Goal: Transaction & Acquisition: Purchase product/service

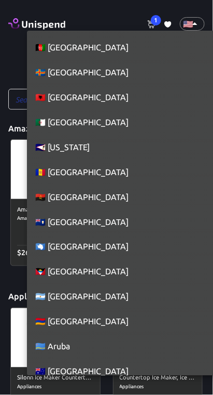
scroll to position [5650, 0]
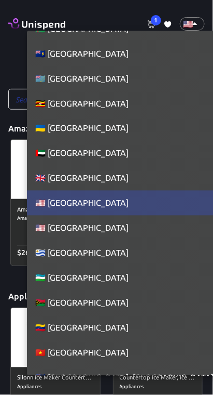
click at [119, 172] on li "🇬🇧 [GEOGRAPHIC_DATA]" at bounding box center [125, 178] width 197 height 25
type input "GB"
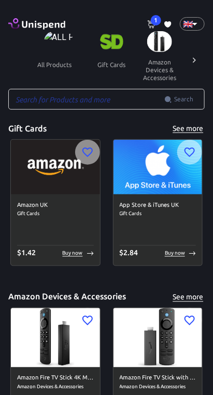
click at [156, 20] on span "1" at bounding box center [156, 20] width 10 height 10
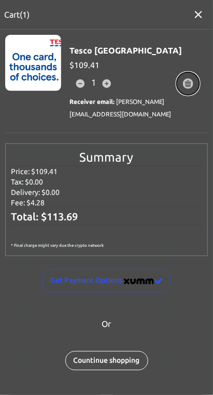
click at [188, 83] on icon "button" at bounding box center [188, 83] width 7 height 7
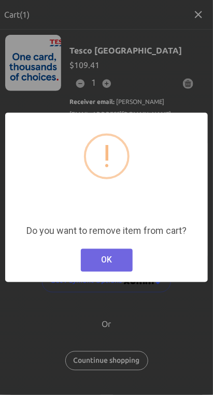
click at [116, 251] on button "OK" at bounding box center [107, 260] width 52 height 23
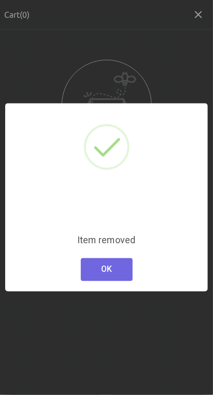
click at [114, 261] on button "OK" at bounding box center [107, 269] width 52 height 23
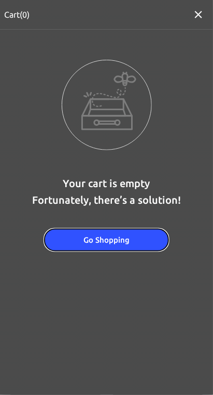
click at [138, 243] on button "Go Shopping" at bounding box center [107, 240] width 124 height 22
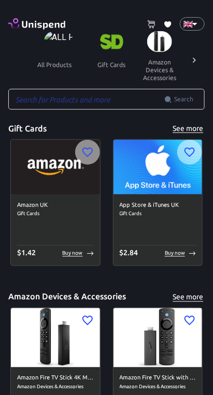
click at [195, 60] on icon at bounding box center [194, 60] width 10 height 10
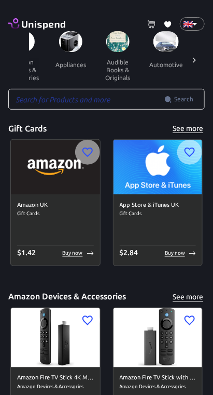
scroll to position [0, 154]
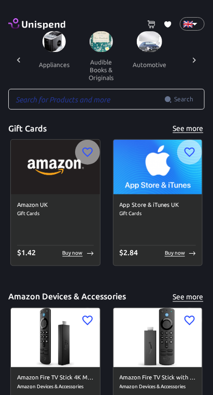
click at [195, 60] on icon at bounding box center [194, 60] width 10 height 10
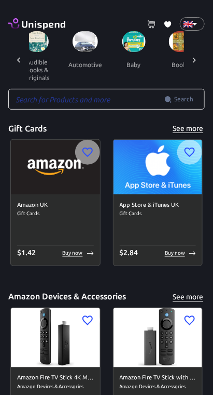
click at [197, 64] on icon at bounding box center [194, 60] width 10 height 10
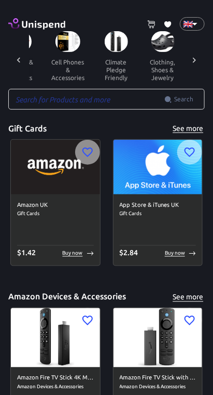
click at [195, 60] on icon at bounding box center [194, 60] width 10 height 10
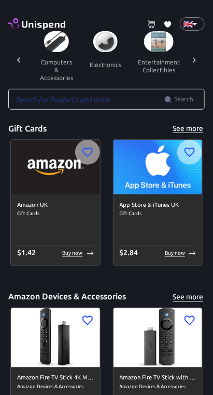
click at [195, 60] on icon at bounding box center [194, 60] width 10 height 10
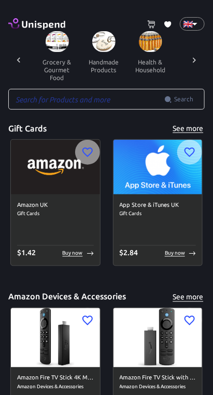
click at [202, 56] on div at bounding box center [194, 60] width 21 height 58
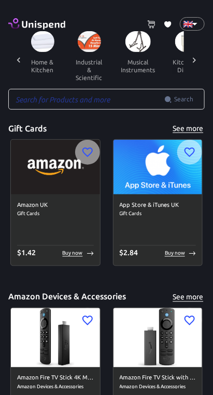
click at [204, 56] on div at bounding box center [194, 60] width 21 height 58
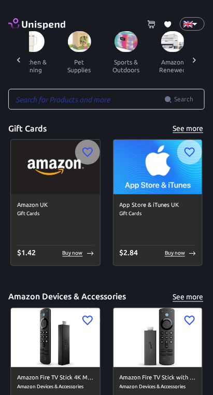
click at [202, 53] on div at bounding box center [194, 60] width 21 height 58
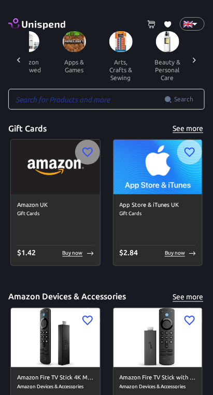
scroll to position [0, 1199]
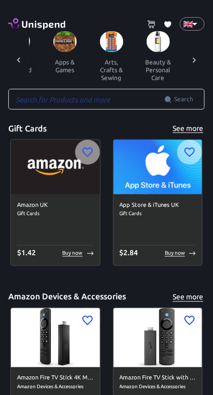
click at [195, 60] on icon at bounding box center [194, 60] width 10 height 10
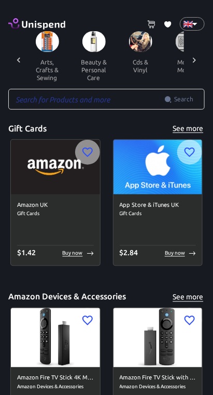
scroll to position [0, 1354]
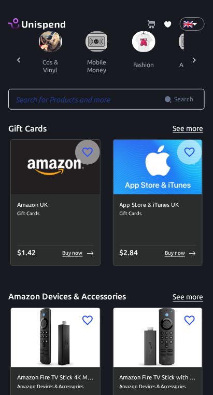
click at [195, 60] on icon at bounding box center [194, 60] width 10 height 10
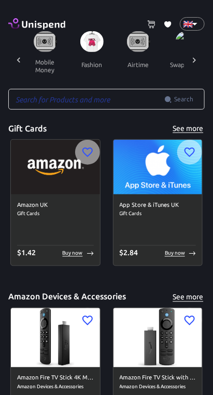
scroll to position [0, 1436]
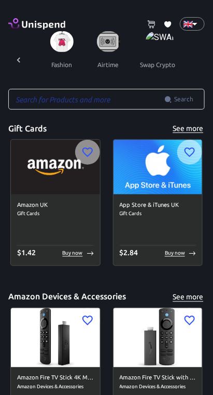
click at [17, 60] on icon at bounding box center [18, 60] width 10 height 10
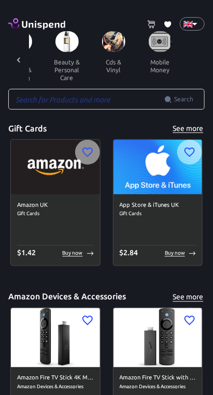
scroll to position [0, 1281]
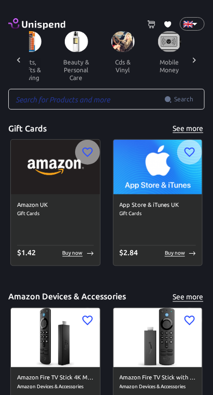
click at [67, 54] on button "beauty & personal care" at bounding box center [76, 70] width 47 height 36
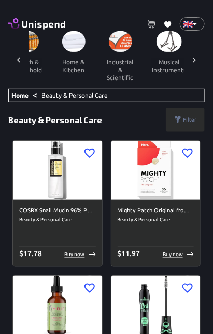
scroll to position [0, 849]
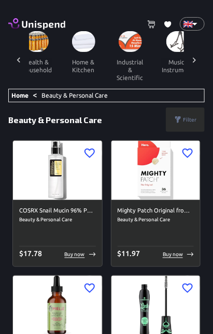
click at [131, 43] on img at bounding box center [130, 41] width 23 height 21
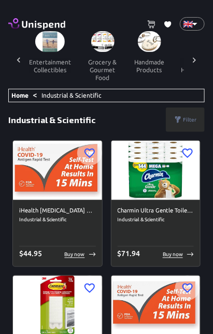
scroll to position [0, 687]
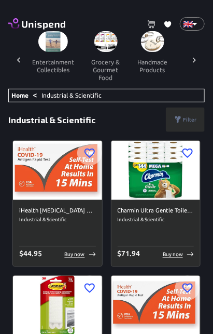
click at [102, 52] on button "grocery & gourmet food" at bounding box center [106, 70] width 47 height 36
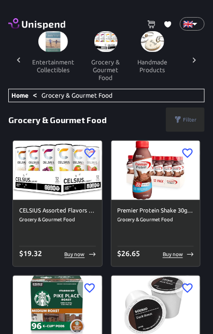
click at [11, 71] on div at bounding box center [18, 60] width 21 height 58
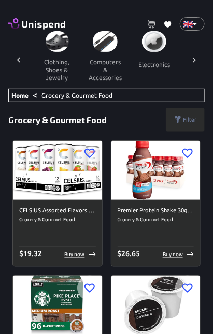
click at [18, 66] on div at bounding box center [18, 60] width 21 height 58
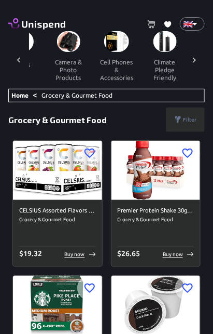
click at [11, 61] on div at bounding box center [18, 60] width 21 height 58
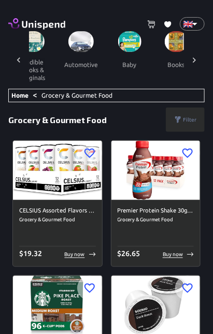
click at [10, 60] on div at bounding box center [18, 60] width 21 height 58
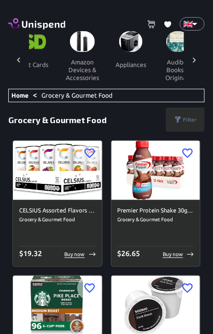
scroll to position [0, 68]
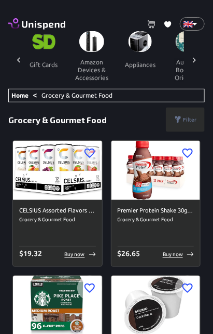
click at [34, 62] on button "gift cards" at bounding box center [43, 64] width 47 height 25
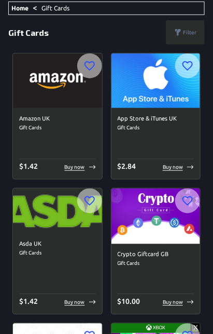
scroll to position [87, 0]
click at [58, 213] on img at bounding box center [57, 210] width 89 height 45
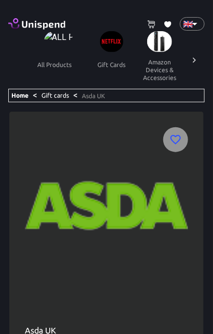
click at [145, 214] on img at bounding box center [107, 205] width 164 height 156
click at [45, 52] on button "all products" at bounding box center [54, 64] width 51 height 25
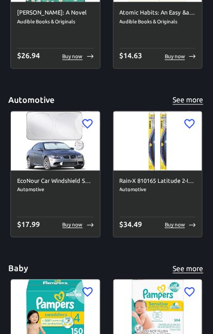
scroll to position [705, 0]
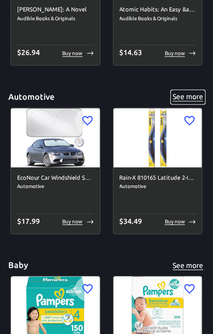
click at [191, 97] on button "See more" at bounding box center [188, 97] width 33 height 13
